Goal: Task Accomplishment & Management: Use online tool/utility

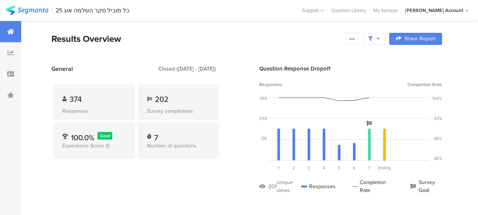
scroll to position [472, 0]
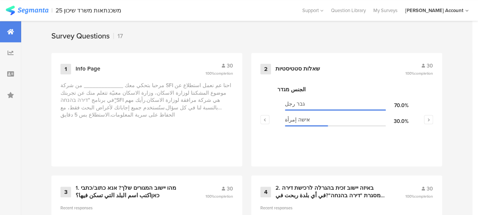
scroll to position [302, 0]
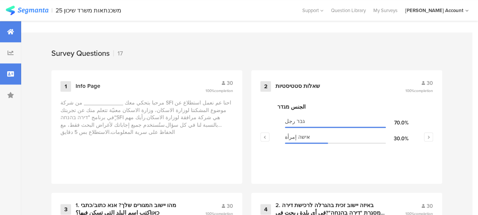
click at [15, 74] on div at bounding box center [10, 74] width 21 height 21
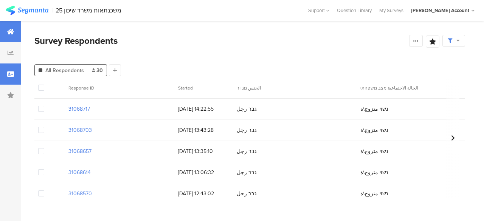
drag, startPoint x: 11, startPoint y: 31, endPoint x: 16, endPoint y: 37, distance: 7.8
click at [11, 31] on icon at bounding box center [10, 32] width 7 height 6
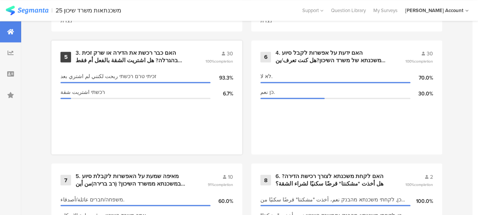
scroll to position [567, 0]
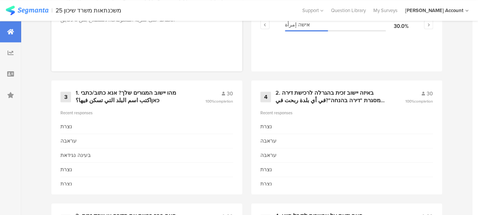
scroll to position [378, 0]
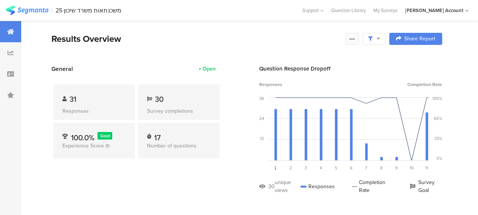
click at [358, 42] on div at bounding box center [353, 39] width 14 height 12
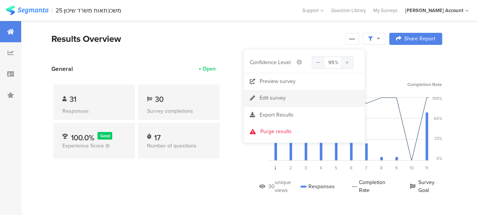
click at [284, 97] on div "Edit survey" at bounding box center [273, 99] width 26 height 8
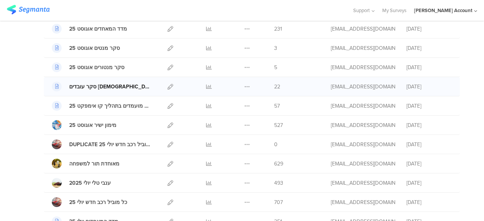
scroll to position [151, 0]
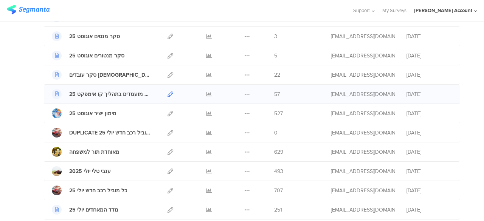
click at [167, 93] on icon at bounding box center [170, 94] width 6 height 6
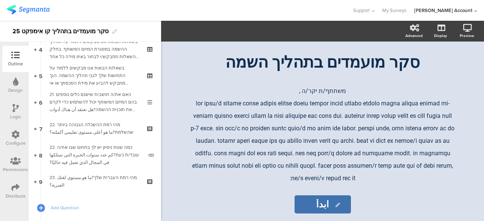
scroll to position [185, 0]
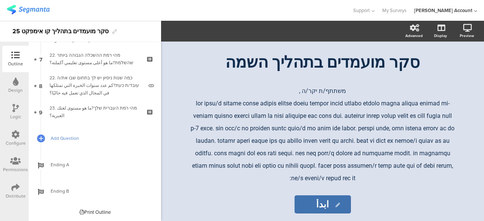
click at [59, 137] on span "Add Question" at bounding box center [99, 139] width 97 height 8
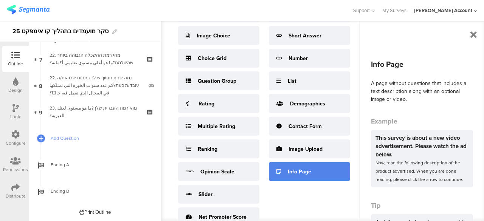
scroll to position [70, 0]
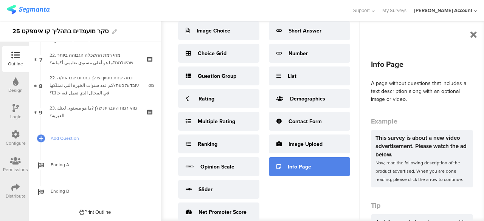
click at [301, 165] on div "Info Page" at bounding box center [299, 167] width 23 height 8
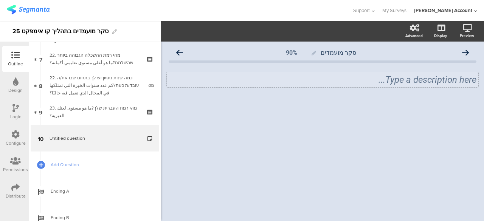
click at [381, 83] on div "Type a description here..." at bounding box center [323, 79] width 308 height 11
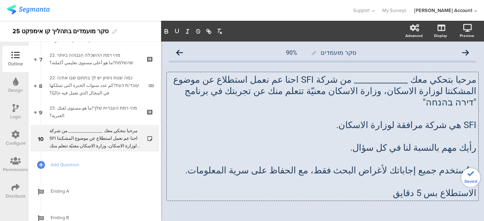
click at [327, 81] on p "مرحبا بتحكي معك _____________ من شركة SFI احنا عم نعمل استطلاع عن موضوع المشكنت…" at bounding box center [323, 91] width 308 height 34
click at [353, 91] on p "مرحبا بتحكي معك _____________ من شركة SFI احنا عم نعمل استطلاع عن موضوع المشكنت…" at bounding box center [323, 91] width 308 height 34
click at [325, 80] on p "مرحبا بتحكي معك _____________ من شركة SFI احنا عم نعمل استطلاع عن موضوع المشكنت…" at bounding box center [323, 91] width 308 height 34
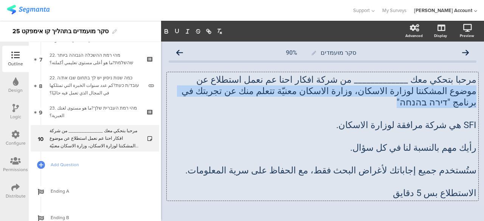
drag, startPoint x: 236, startPoint y: 81, endPoint x: 220, endPoint y: 91, distance: 18.7
click at [220, 91] on p "مرحبا بتحكي معك _____________ من شركة افكار احنا عم نعمل استطلاع عن موضوع المشك…" at bounding box center [323, 91] width 308 height 34
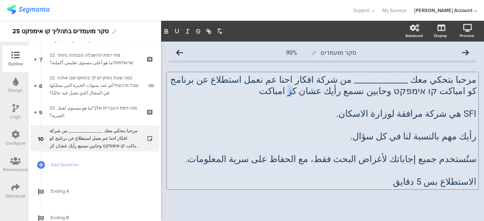
click at [366, 93] on p "مرحبا بتحكي معك _____________ من شركة افكار احنا عم نعمل استطلاع عن برنامج كو ا…" at bounding box center [323, 85] width 308 height 23
click at [335, 93] on p "مرحبا بتحكي معك _____________ من شركة افكار احنا عم نعمل استطلاع عن برنامج كو ا…" at bounding box center [323, 85] width 308 height 23
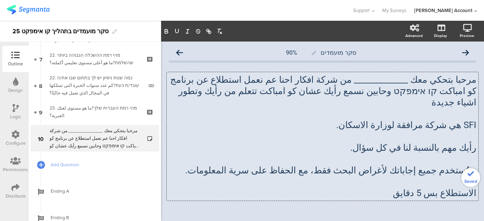
click at [389, 119] on p "ٍSFI هي شركة مرافقة لوزارة الاسكان." at bounding box center [323, 124] width 308 height 11
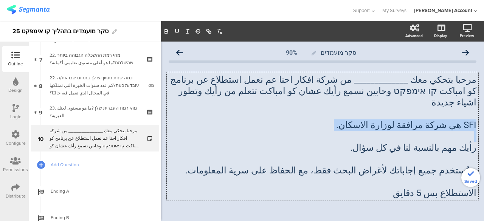
click at [389, 119] on p "ٍSFI هي شركة مرافقة لوزارة الاسكان." at bounding box center [323, 124] width 308 height 11
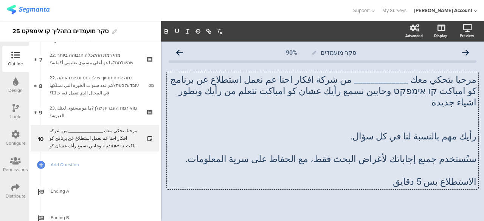
click at [363, 108] on p at bounding box center [323, 113] width 308 height 11
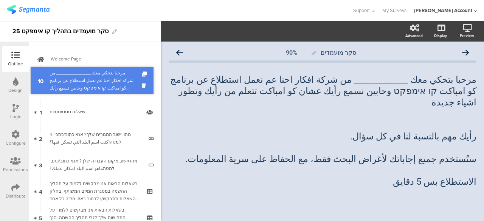
drag, startPoint x: 114, startPoint y: 137, endPoint x: 96, endPoint y: 80, distance: 60.1
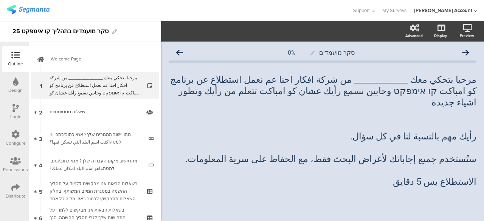
click at [360, 131] on p "رأيك مهم بالنسبة لنا في كل سؤال." at bounding box center [323, 136] width 308 height 11
click at [374, 108] on p at bounding box center [323, 113] width 308 height 11
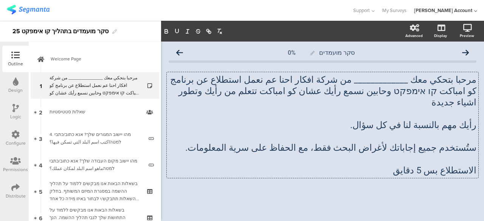
click at [432, 131] on p at bounding box center [323, 136] width 308 height 11
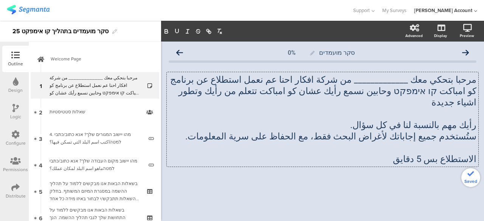
click at [432, 142] on p at bounding box center [323, 147] width 308 height 11
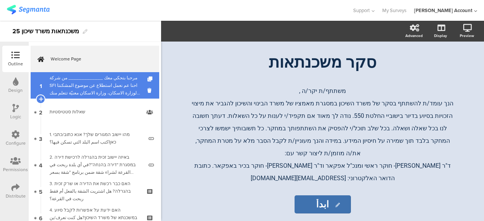
click at [113, 88] on div "مرحبا بتحكي معك _____________ من شركة SFI احنا عم نعمل استطلاع عن موضوع المشكنت…" at bounding box center [95, 85] width 90 height 23
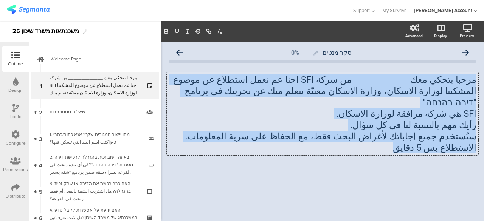
drag, startPoint x: 476, startPoint y: 81, endPoint x: 392, endPoint y: 133, distance: 98.4
click at [392, 133] on div "مرحبا بتحكي معك _____________ من شركة SFI احنا عم نعمل استطلاع عن موضوع المشكنت…" at bounding box center [323, 113] width 312 height 83
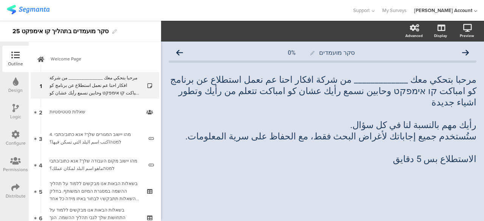
click at [13, 186] on icon at bounding box center [15, 187] width 8 height 8
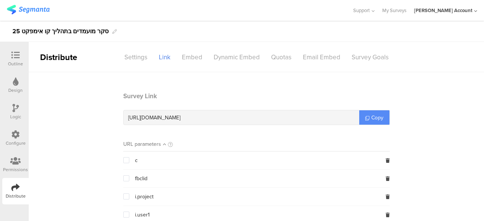
click at [375, 118] on span "Copy" at bounding box center [377, 118] width 12 height 8
click at [365, 116] on icon at bounding box center [367, 118] width 4 height 4
